Goal: Task Accomplishment & Management: Manage account settings

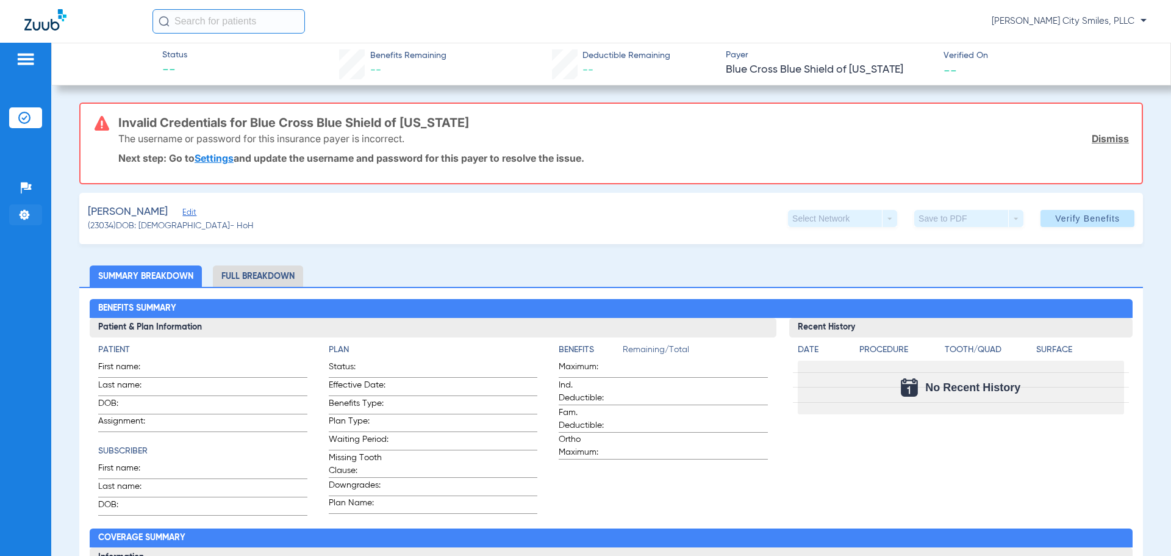
click at [21, 212] on img at bounding box center [24, 215] width 12 height 12
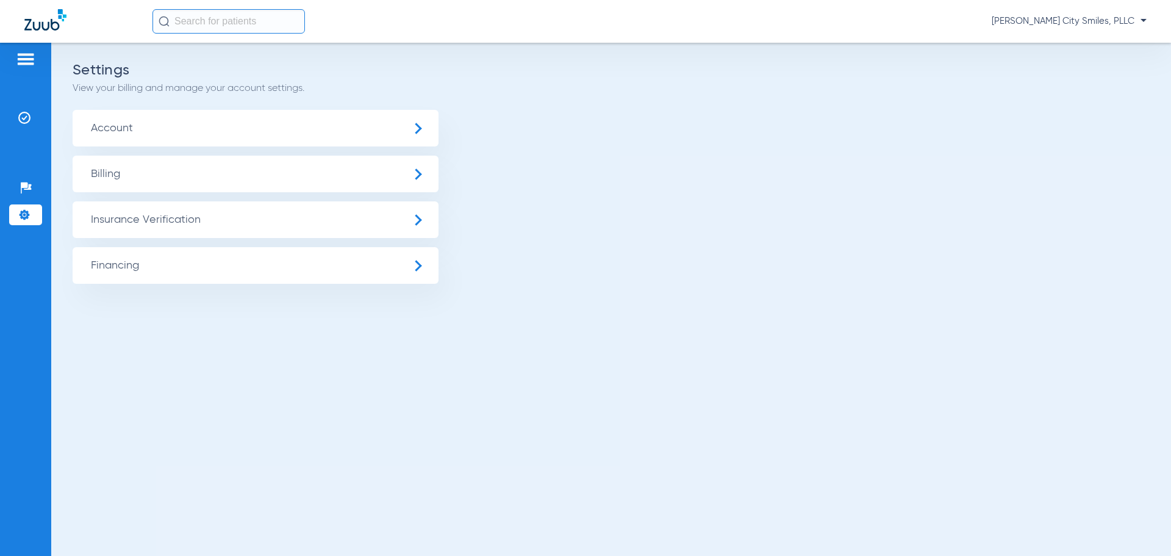
click at [209, 215] on span "Insurance Verification" at bounding box center [256, 219] width 366 height 37
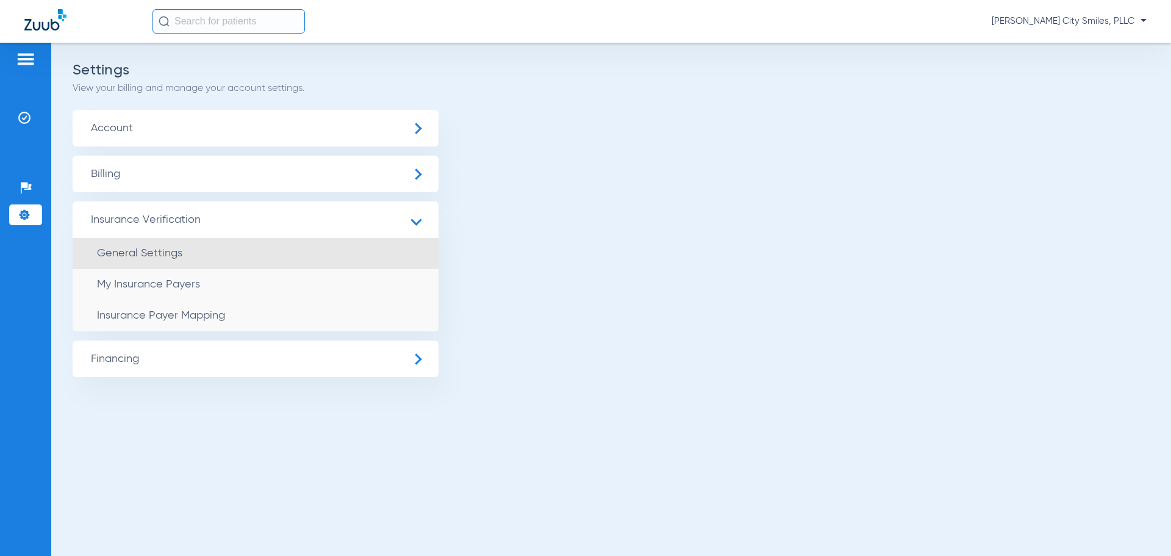
click at [150, 256] on span "General Settings" at bounding box center [139, 253] width 85 height 11
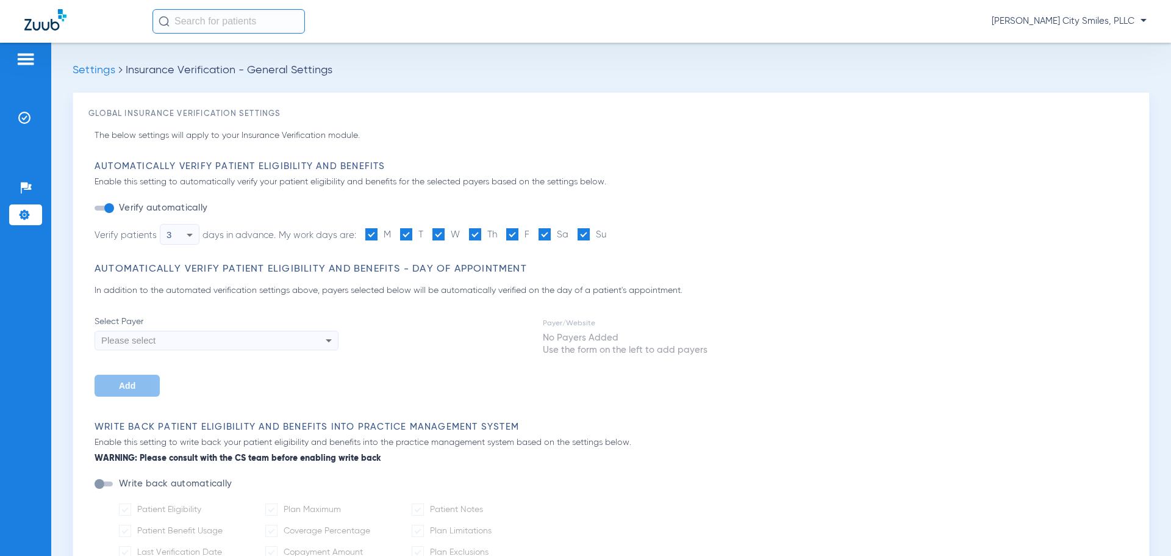
type input "5"
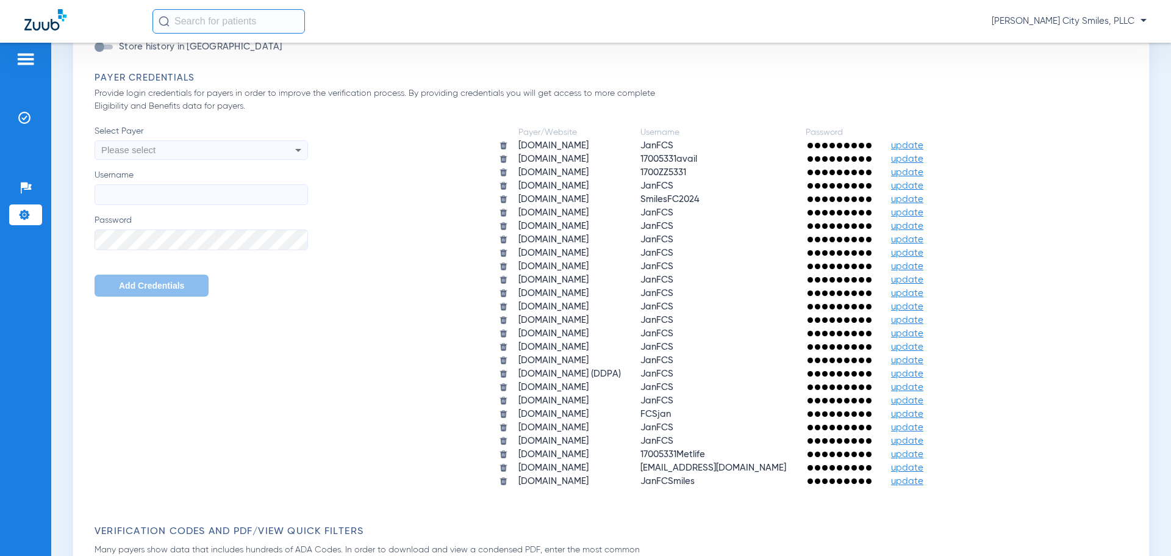
scroll to position [732, 0]
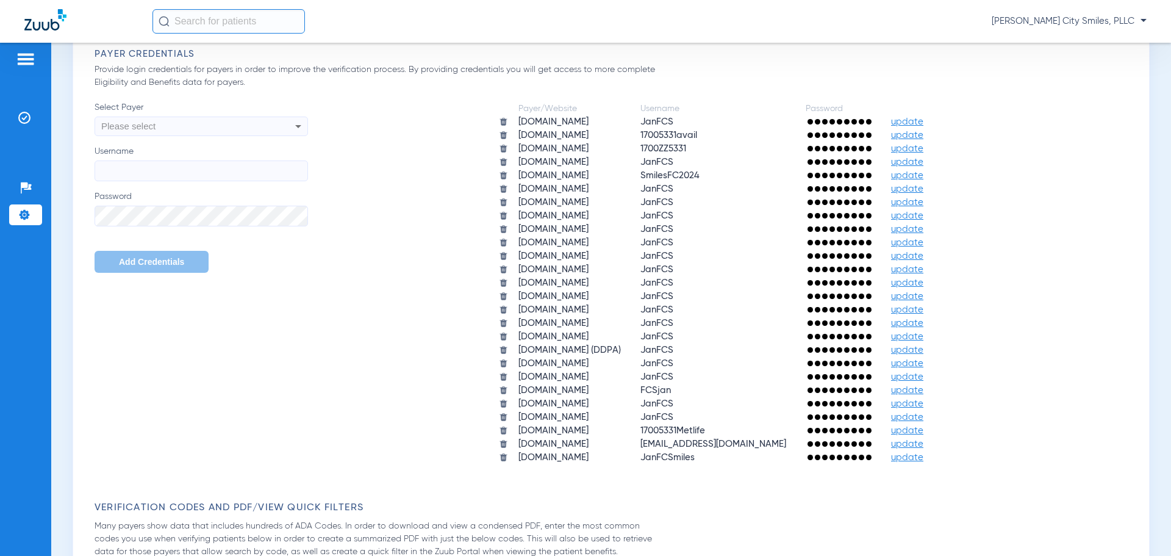
click at [891, 271] on span "update" at bounding box center [907, 269] width 32 height 9
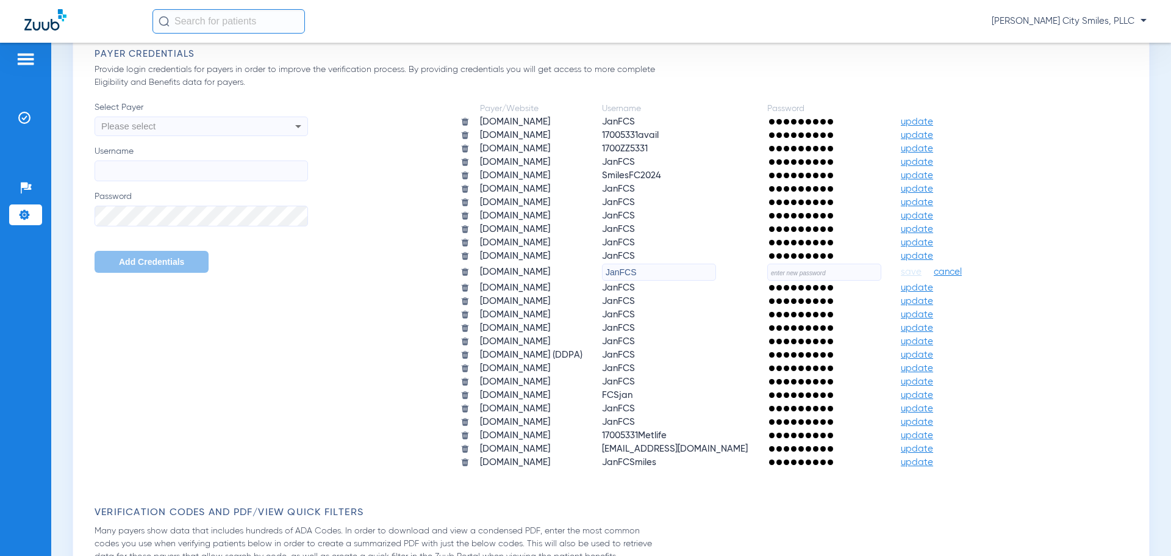
click at [772, 270] on input "text" at bounding box center [824, 272] width 114 height 17
type input "Monkey123"
click at [901, 275] on span "save" at bounding box center [911, 272] width 21 height 11
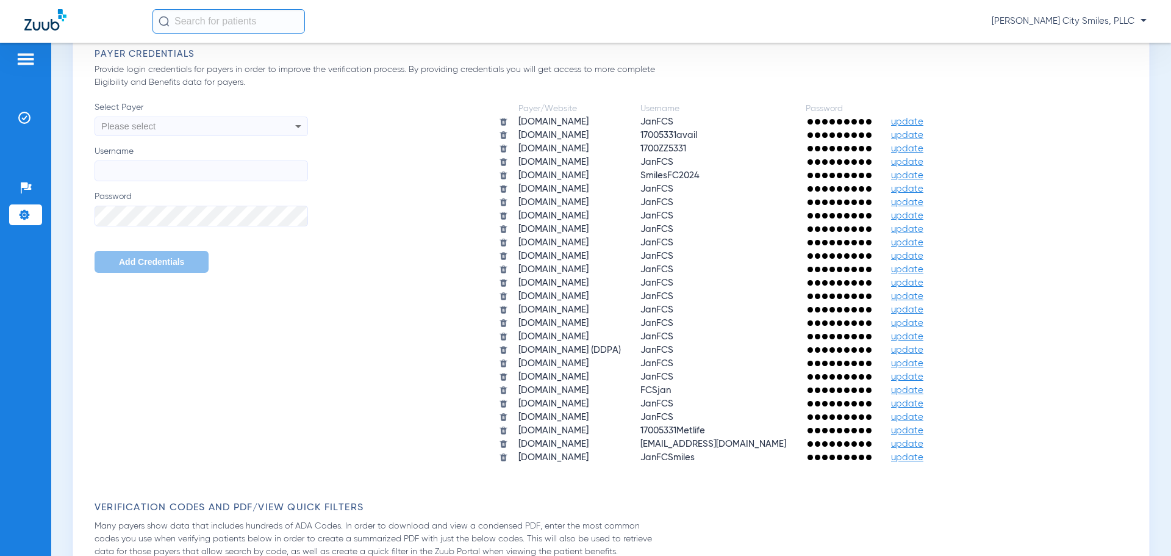
click at [260, 125] on div "Please select" at bounding box center [181, 126] width 160 height 21
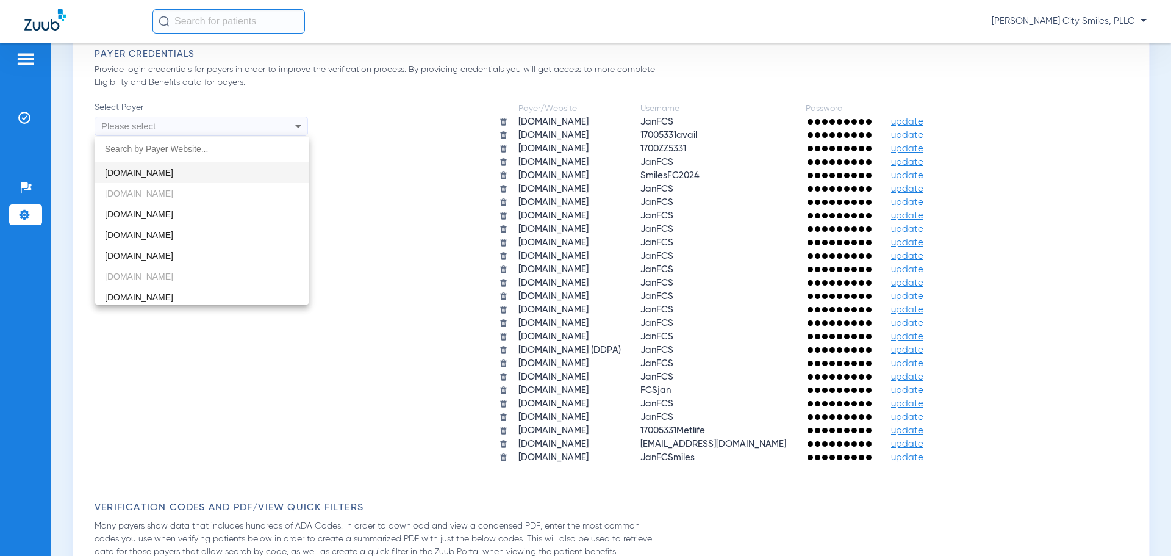
click at [403, 229] on div at bounding box center [585, 278] width 1171 height 556
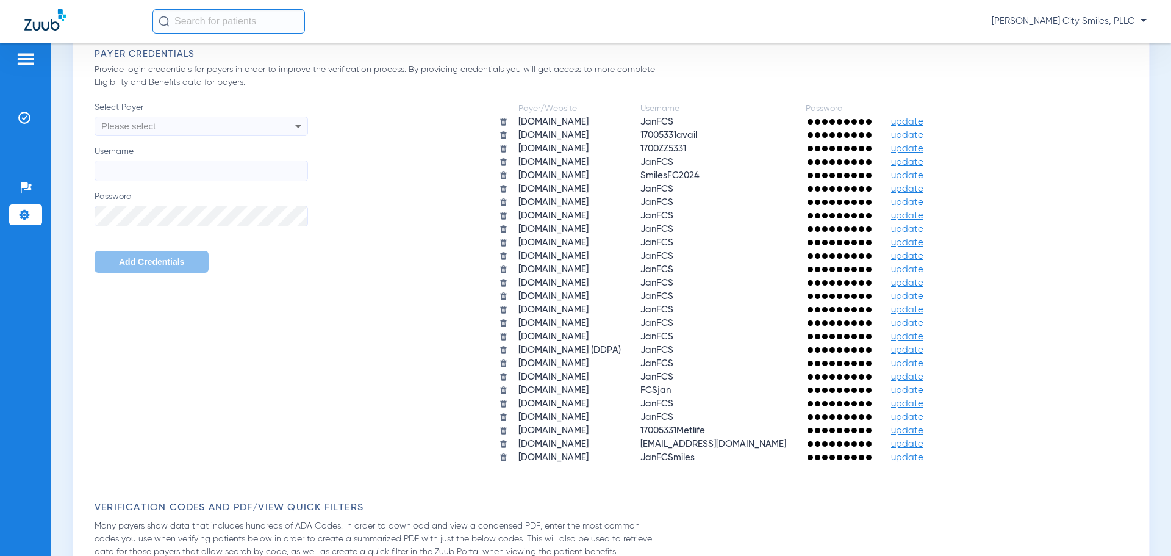
click at [840, 132] on div at bounding box center [839, 135] width 66 height 12
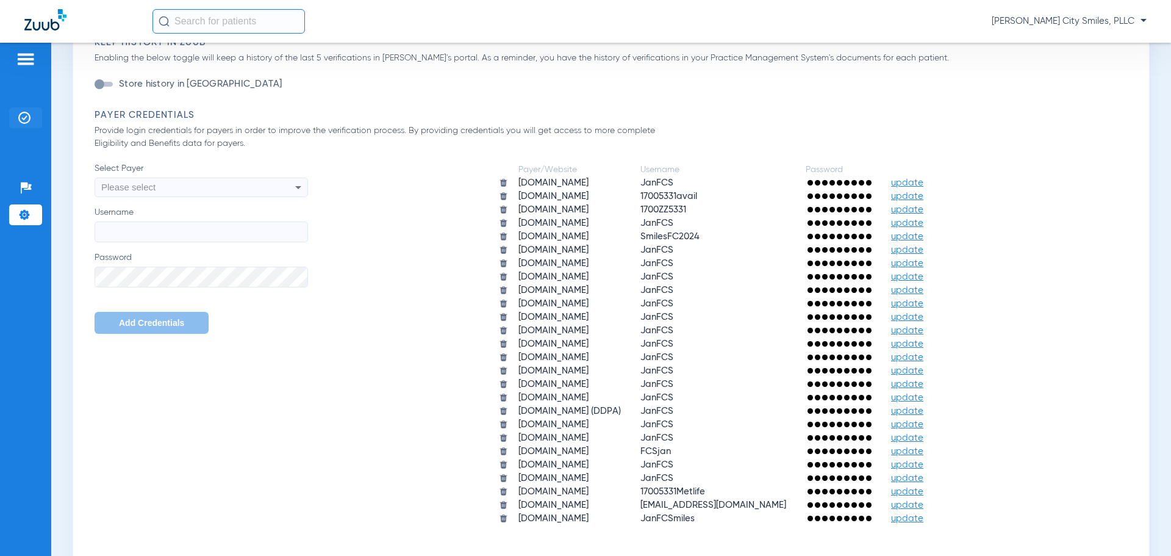
click at [27, 116] on img at bounding box center [24, 118] width 12 height 12
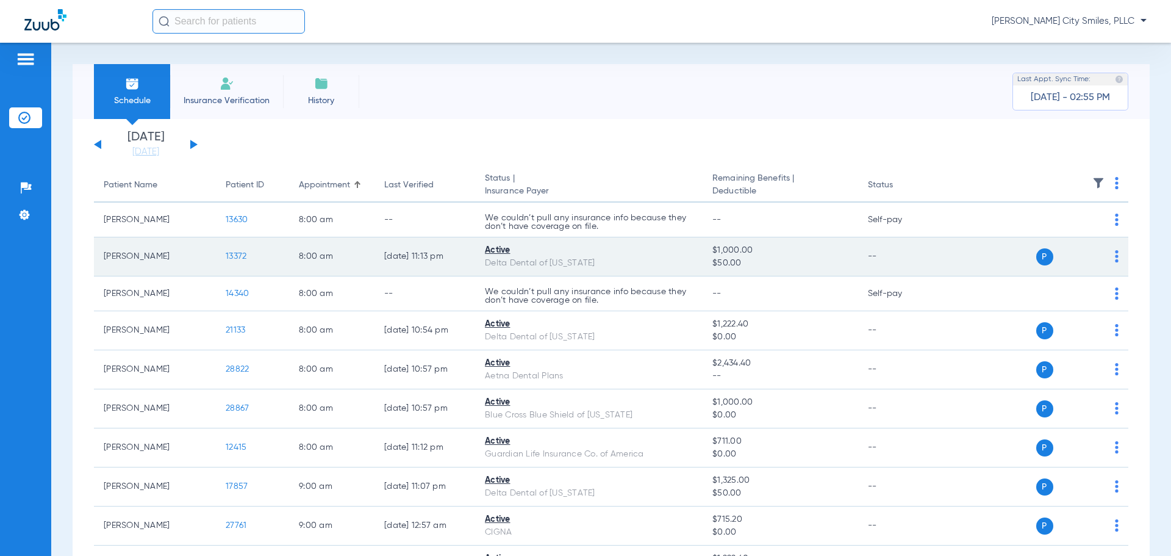
click at [562, 273] on td "Active Delta Dental of [US_STATE]" at bounding box center [589, 256] width 228 height 39
click at [566, 268] on div "Delta Dental of [US_STATE]" at bounding box center [589, 263] width 208 height 13
click at [207, 264] on td "[PERSON_NAME]" at bounding box center [155, 256] width 122 height 39
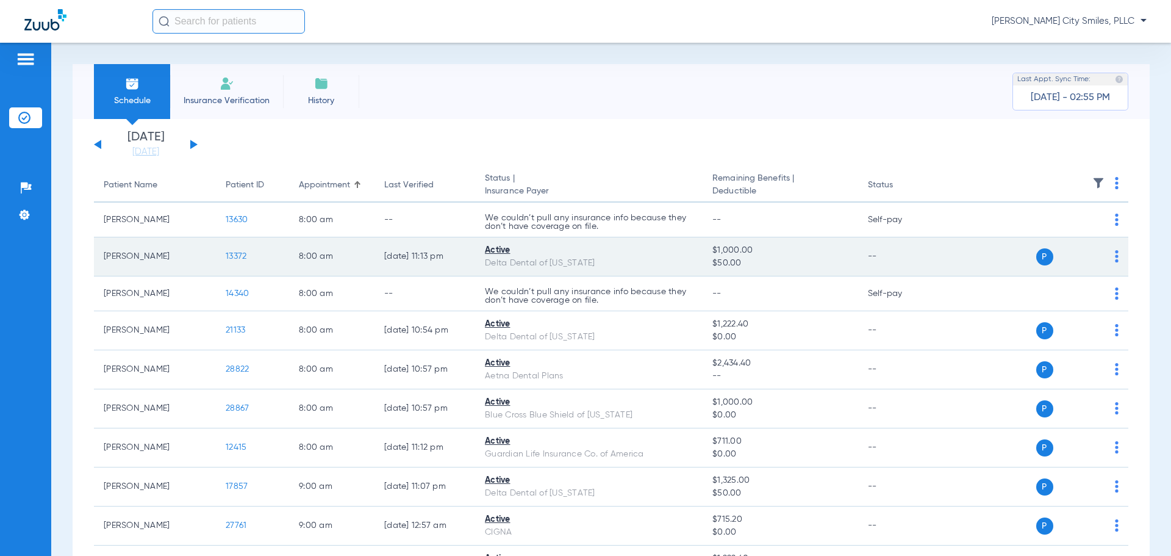
click at [128, 257] on td "[PERSON_NAME]" at bounding box center [155, 256] width 122 height 39
click at [1037, 258] on span "P" at bounding box center [1045, 256] width 17 height 17
click at [1104, 253] on div "P S" at bounding box center [1030, 256] width 179 height 17
click at [1115, 260] on img at bounding box center [1117, 256] width 4 height 12
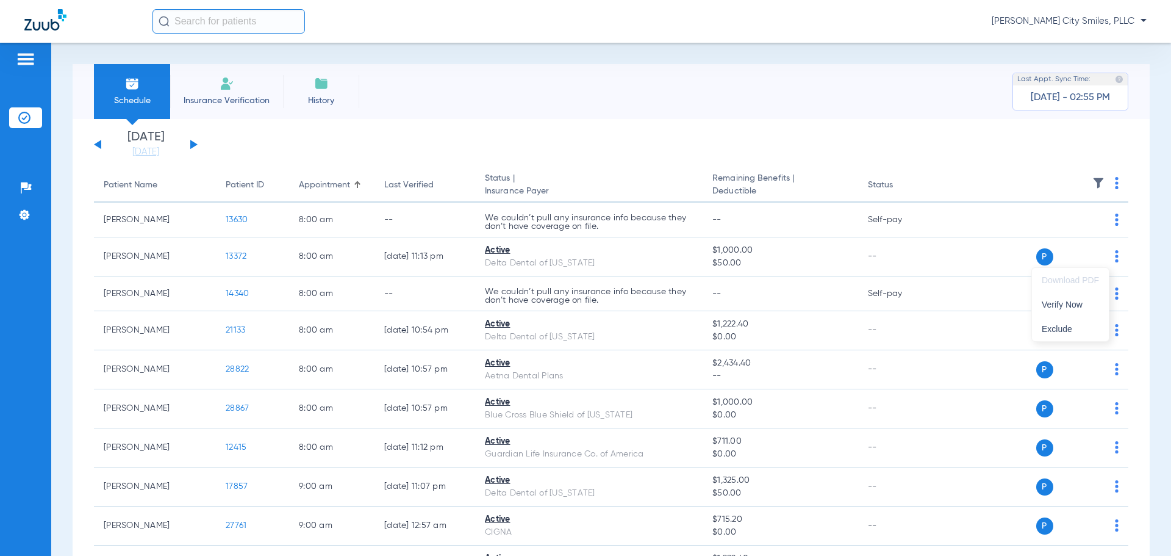
click at [633, 275] on div at bounding box center [585, 278] width 1171 height 556
click at [23, 214] on img at bounding box center [24, 215] width 12 height 12
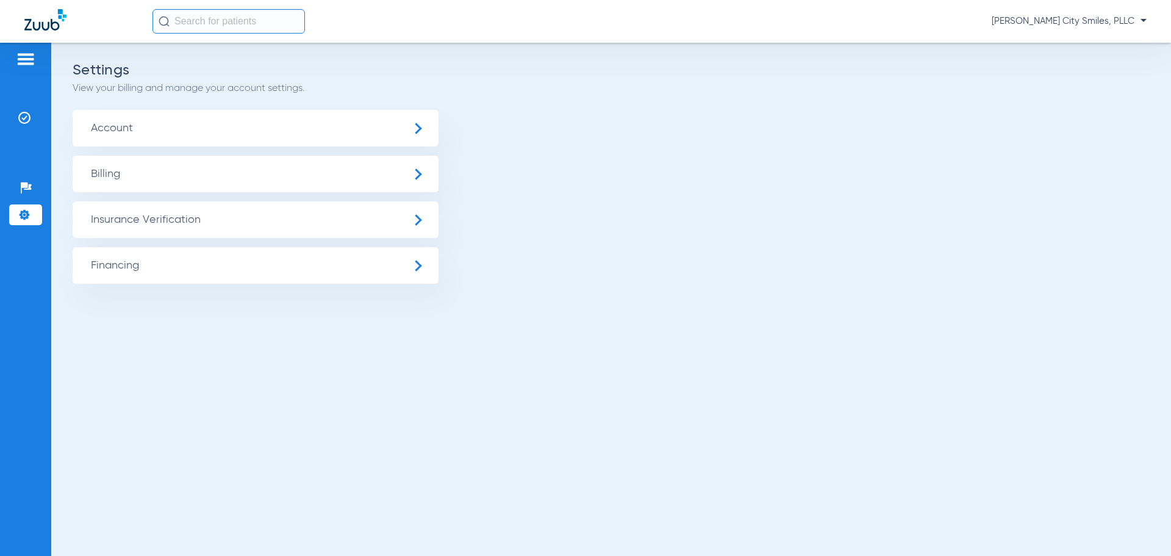
click at [172, 221] on span "Insurance Verification" at bounding box center [256, 219] width 366 height 37
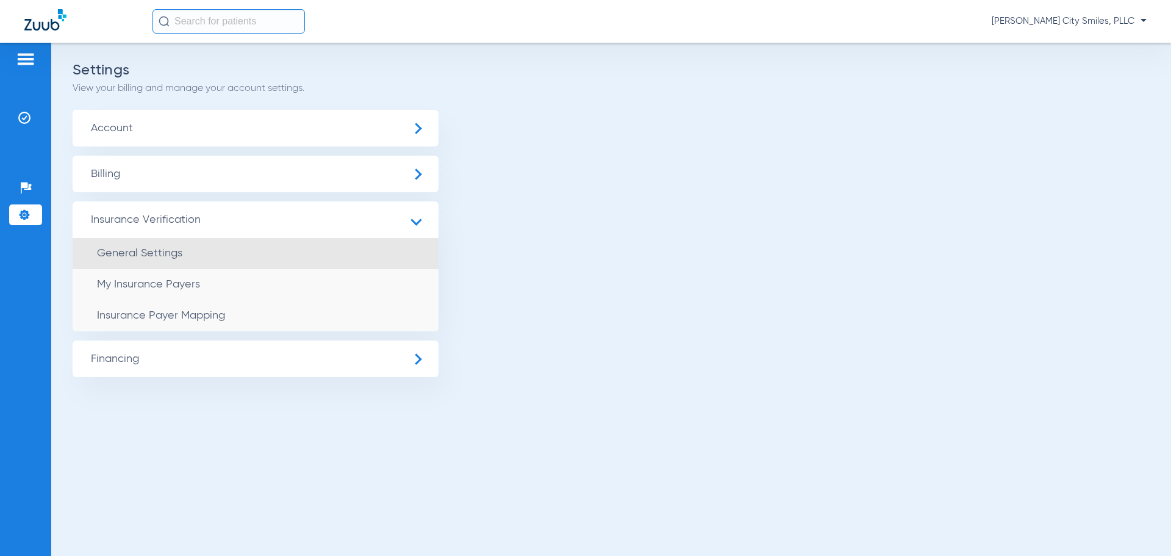
click at [170, 250] on span "General Settings" at bounding box center [139, 253] width 85 height 11
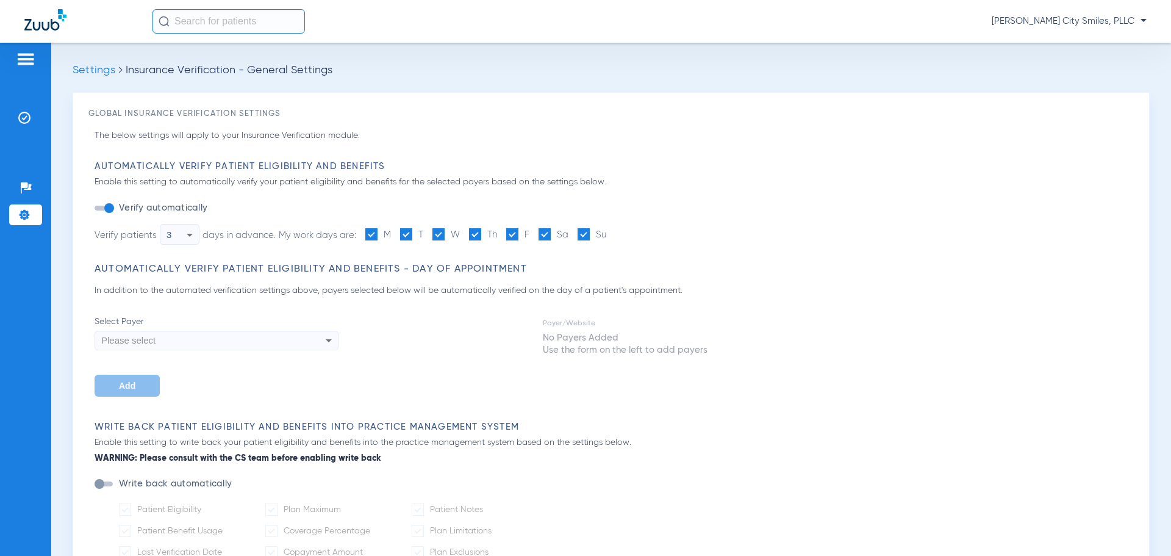
type input "5"
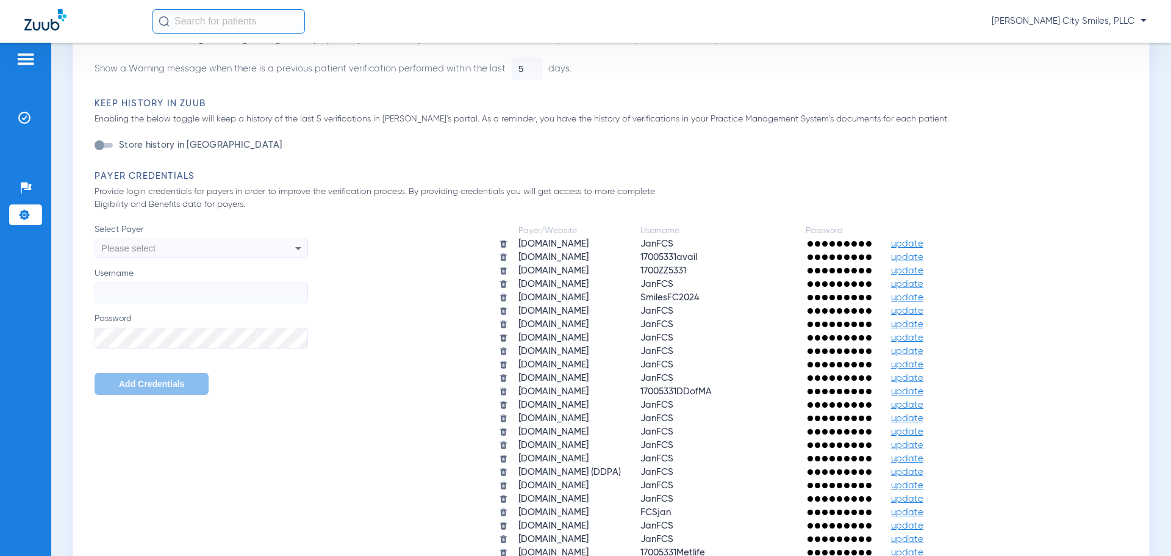
scroll to position [671, 0]
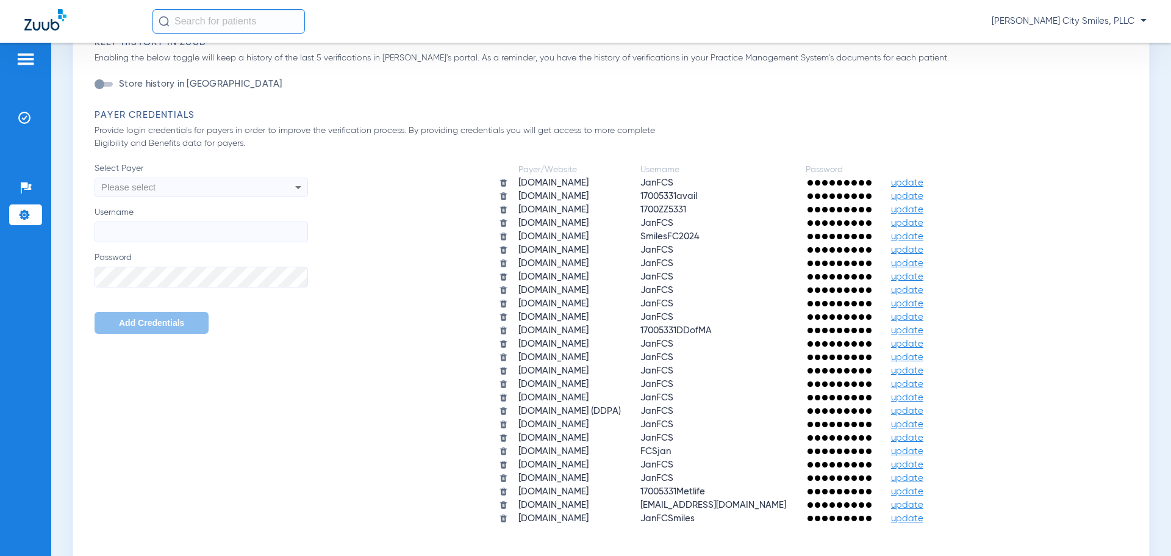
click at [840, 104] on div "Keep History in Zuub Enabling the below toggle will keep a history of the last …" at bounding box center [615, 73] width 1040 height 73
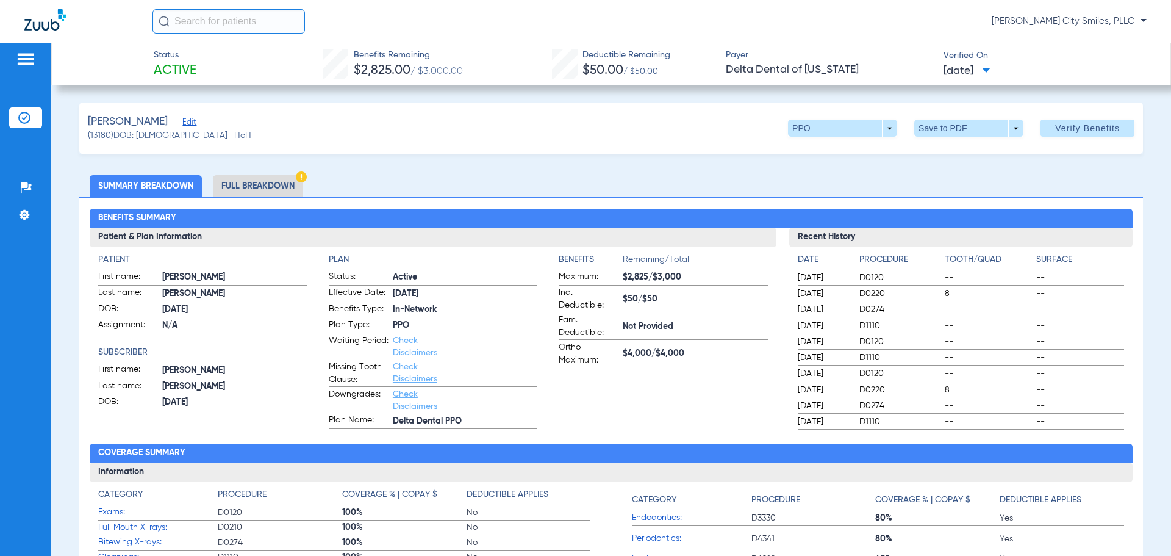
click at [287, 184] on li "Full Breakdown" at bounding box center [258, 185] width 90 height 21
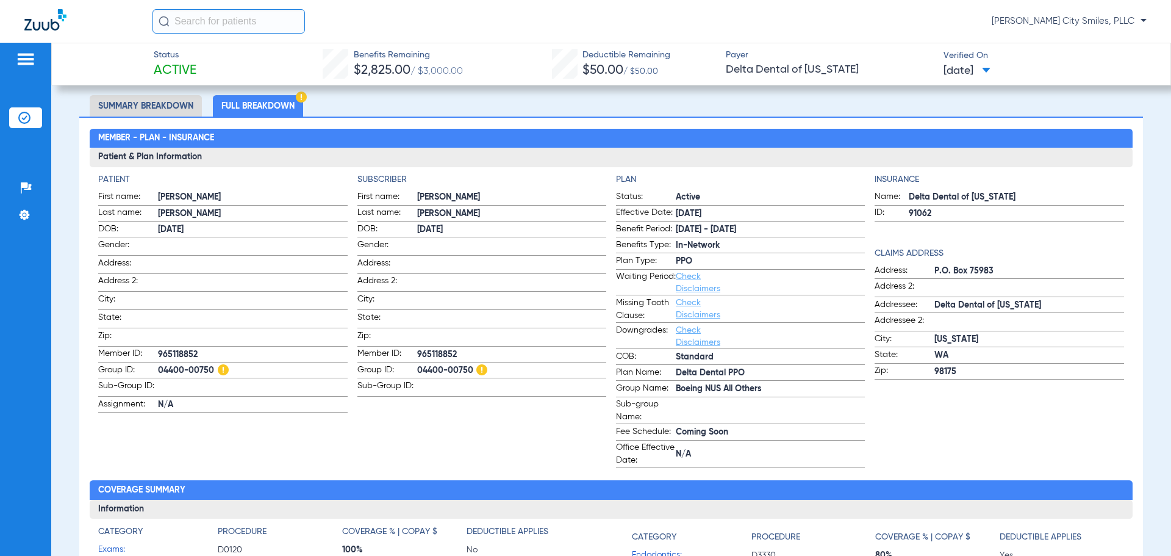
scroll to position [61, 0]
